Goal: Information Seeking & Learning: Learn about a topic

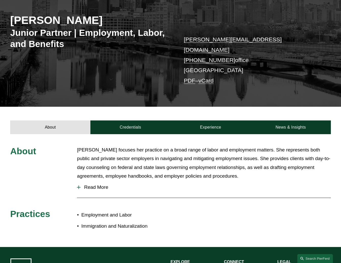
scroll to position [102, 0]
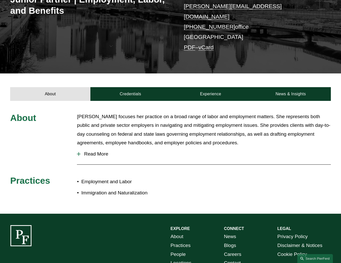
click at [102, 150] on button "Read More" at bounding box center [204, 153] width 254 height 13
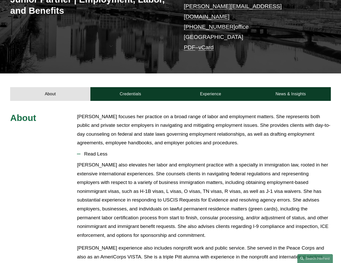
scroll to position [152, 0]
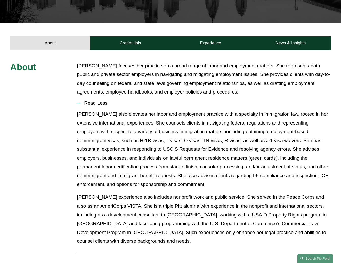
click at [133, 39] on link "Credentials" at bounding box center [130, 43] width 80 height 14
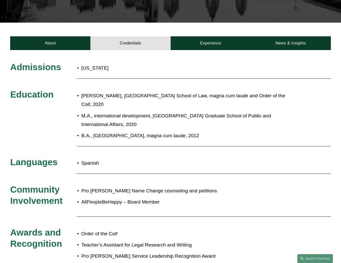
click at [207, 38] on link "Experience" at bounding box center [211, 43] width 80 height 14
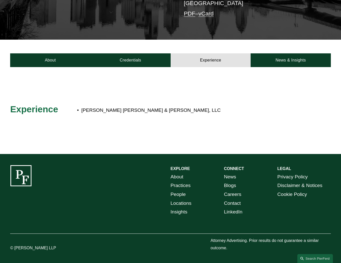
scroll to position [129, 0]
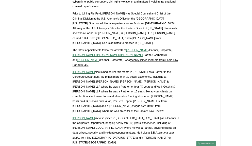
scroll to position [1201, 0]
